Goal: Task Accomplishment & Management: Complete application form

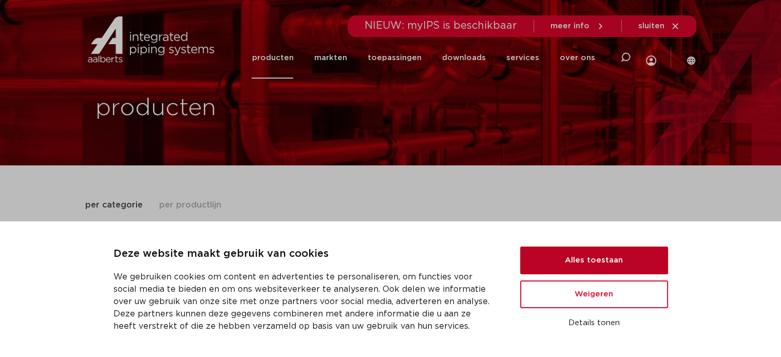
click at [600, 267] on button "Alles toestaan" at bounding box center [594, 261] width 148 height 28
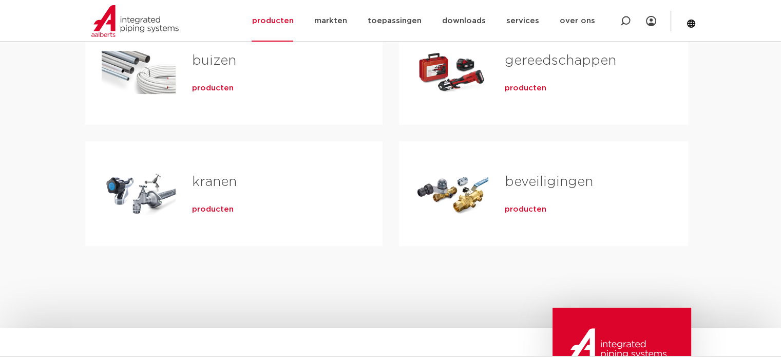
scroll to position [614, 0]
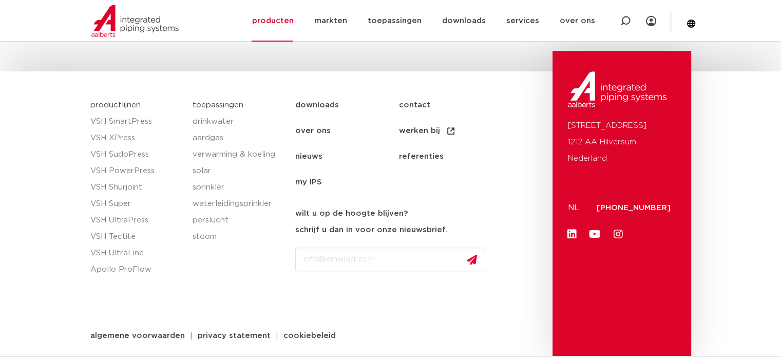
click at [406, 102] on link "contact" at bounding box center [450, 105] width 103 height 26
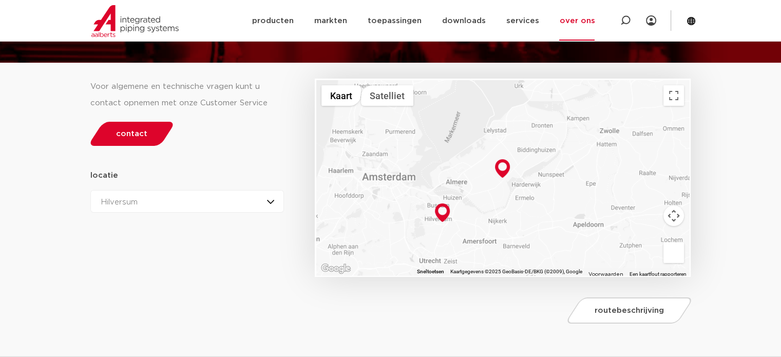
click at [156, 198] on div "Hilversum Hilversum Zeewolde" at bounding box center [187, 201] width 194 height 23
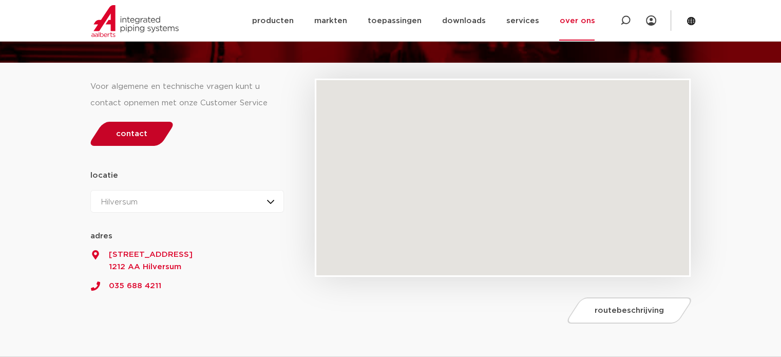
click at [152, 137] on link "contact" at bounding box center [131, 134] width 88 height 24
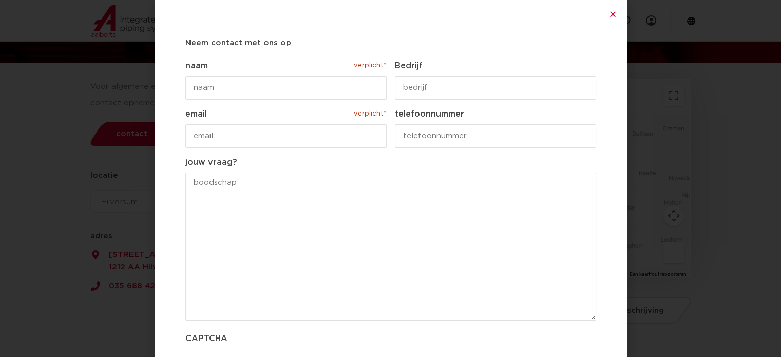
click at [284, 80] on input "naam verplicht*" at bounding box center [285, 88] width 201 height 24
click at [286, 80] on input "[PERSON_NAME]" at bounding box center [285, 88] width 201 height 24
type input "[PERSON_NAME]"
type input "JB Loodgieter"
type input "j"
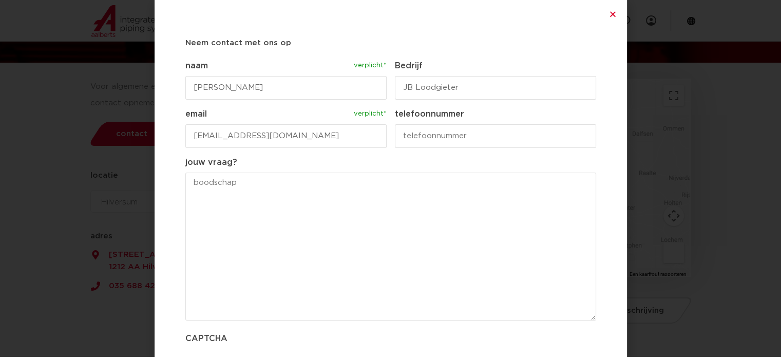
type input "[EMAIL_ADDRESS][DOMAIN_NAME]"
type input "0651688027"
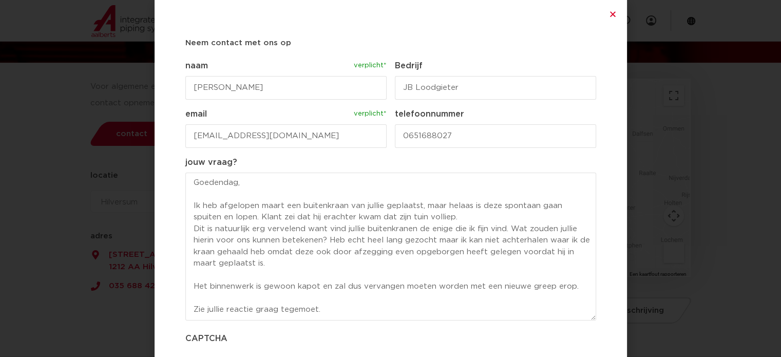
scroll to position [51, 0]
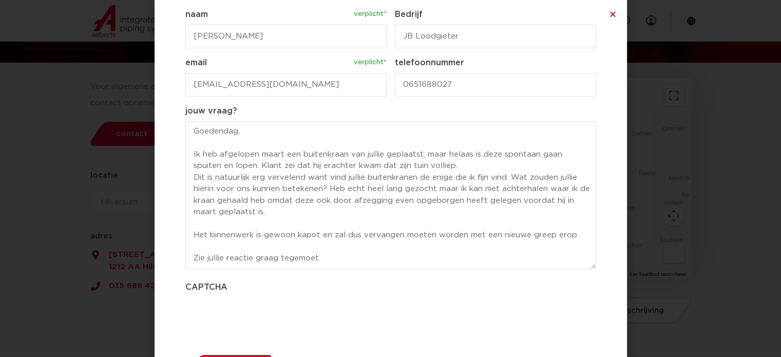
click at [382, 165] on textarea "Goedendag, Ik heb afgelopen maart een buitenkraan van jullie geplaatst, maar he…" at bounding box center [390, 195] width 411 height 148
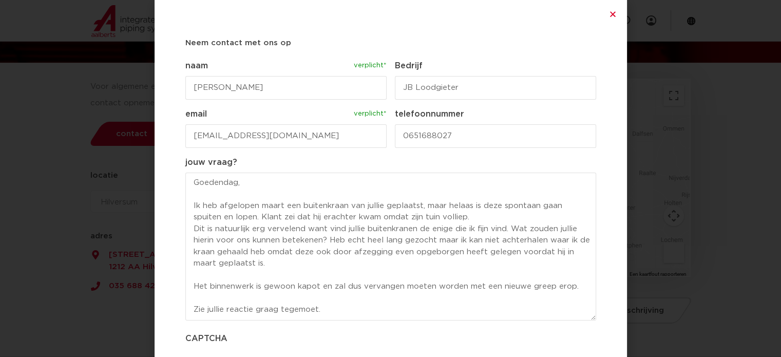
scroll to position [91, 0]
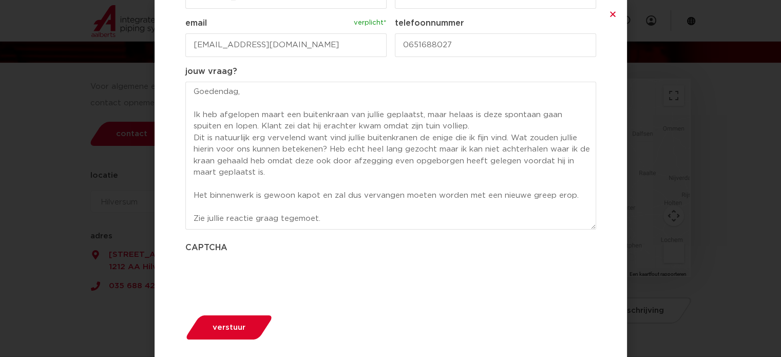
click at [326, 148] on textarea "Goedendag, Ik heb afgelopen maart een buitenkraan van jullie geplaatst, maar he…" at bounding box center [390, 156] width 411 height 148
type textarea "Goedendag, Ik heb afgelopen maart een buitenkraan van jullie geplaatst, maar he…"
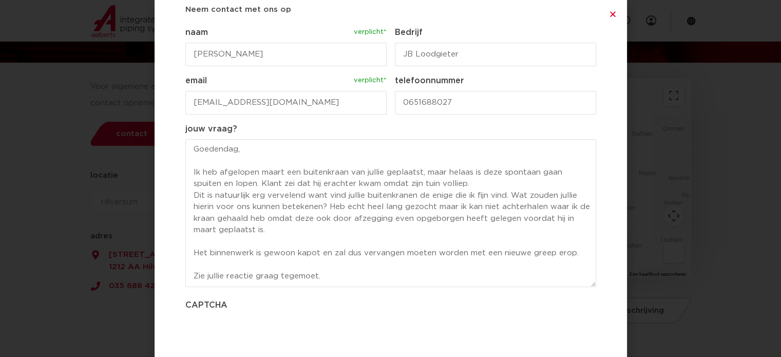
scroll to position [51, 0]
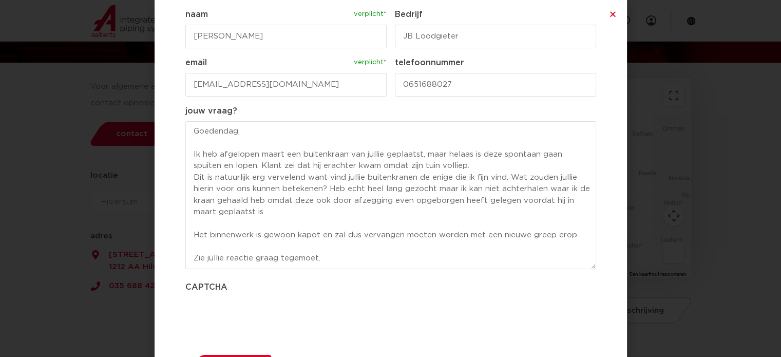
drag, startPoint x: 335, startPoint y: 263, endPoint x: 185, endPoint y: 134, distance: 198.1
click at [185, 134] on textarea "Goedendag, Ik heb afgelopen maart een buitenkraan van jullie geplaatst, maar he…" at bounding box center [390, 195] width 411 height 148
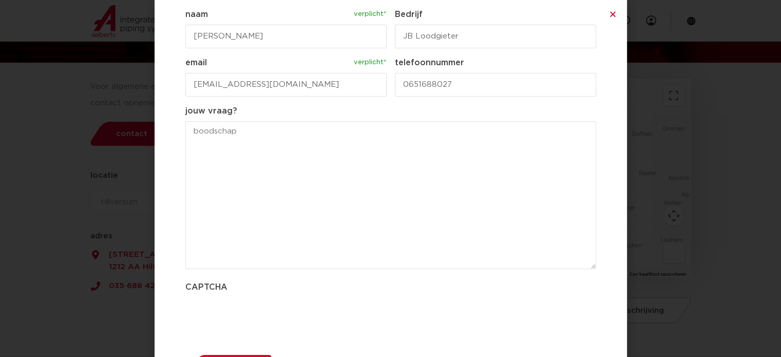
click at [721, 192] on div "Neem contact met ons op " verplicht* " geeft vereiste velden aan Dit veld is ve…" at bounding box center [390, 178] width 781 height 357
